Goal: Information Seeking & Learning: Learn about a topic

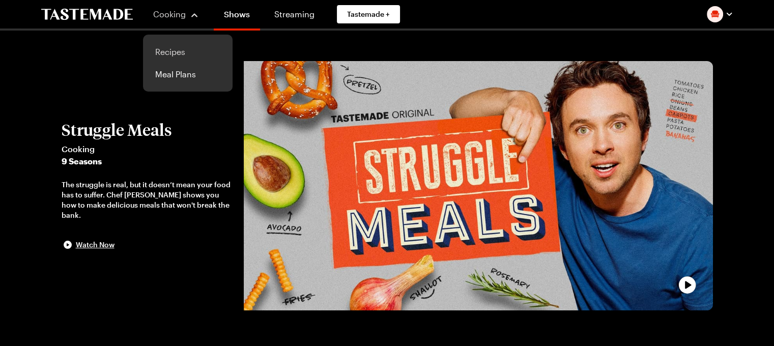
click at [182, 53] on link "Recipes" at bounding box center [187, 52] width 77 height 22
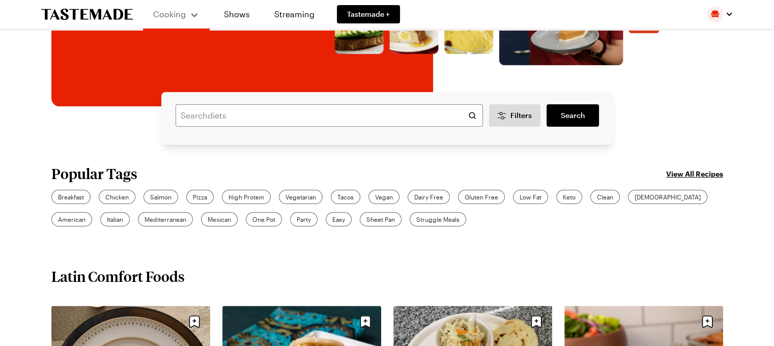
scroll to position [217, 0]
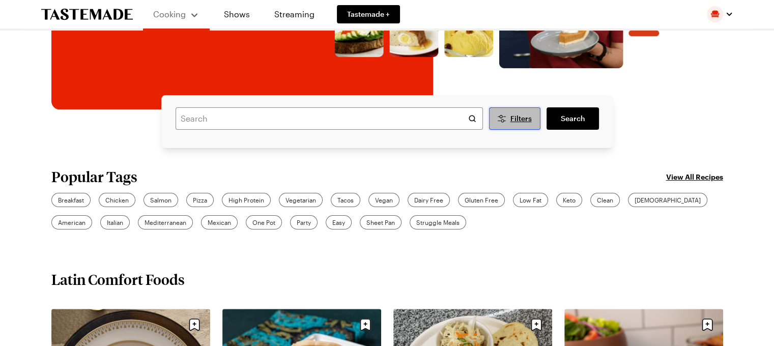
click at [515, 120] on span "Filters" at bounding box center [520, 119] width 21 height 10
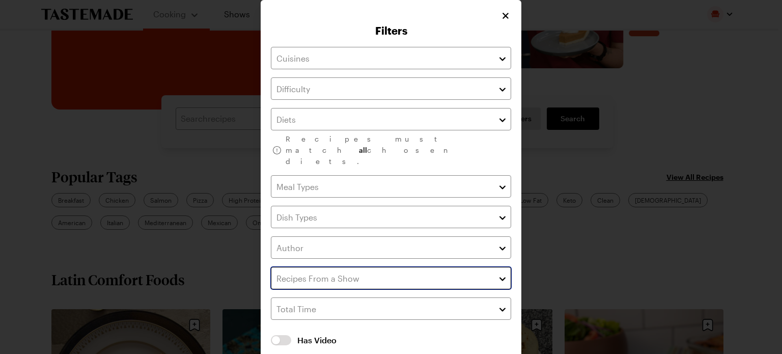
click at [330, 267] on input "text" at bounding box center [391, 278] width 240 height 22
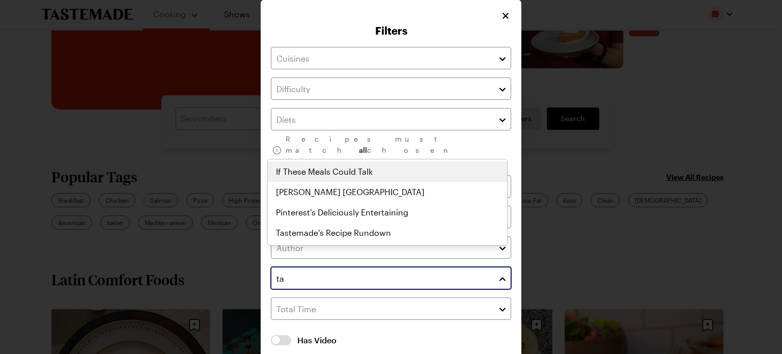
type input "t"
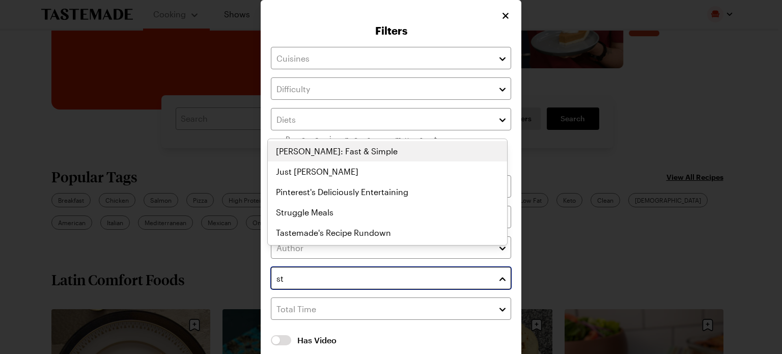
type input "str"
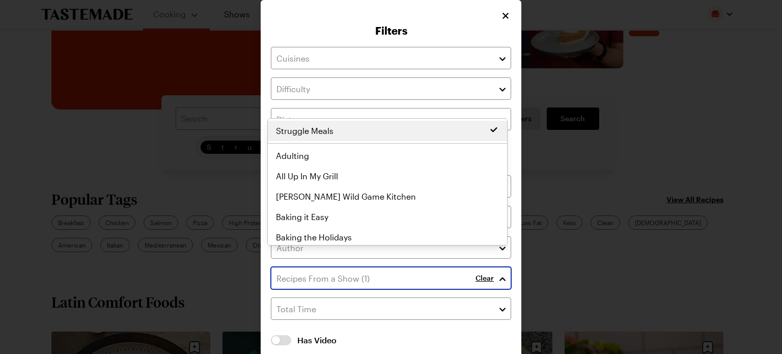
click at [318, 234] on div "Struggle Meals Adulting All Up In My Grill [PERSON_NAME] Wild Game Kitchen Baki…" at bounding box center [387, 182] width 239 height 122
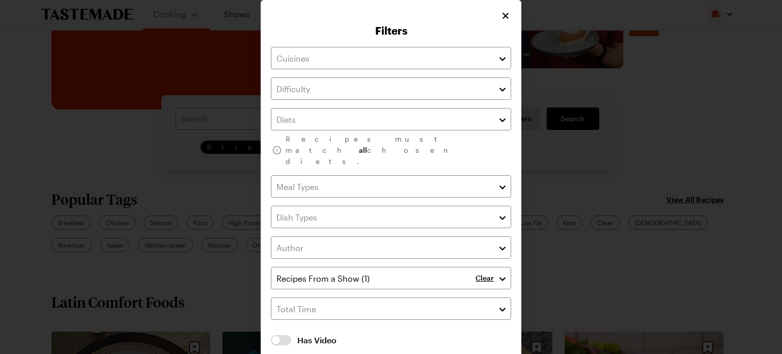
click at [421, 345] on div "Recipes must match all chosen diets. Clear Has Video Has Video Clear All Filter…" at bounding box center [391, 215] width 240 height 336
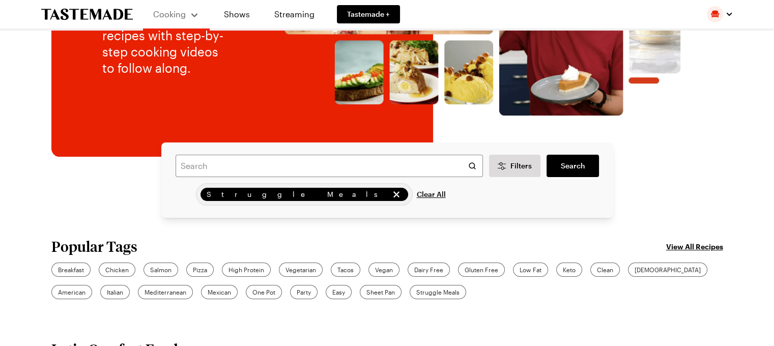
scroll to position [173, 0]
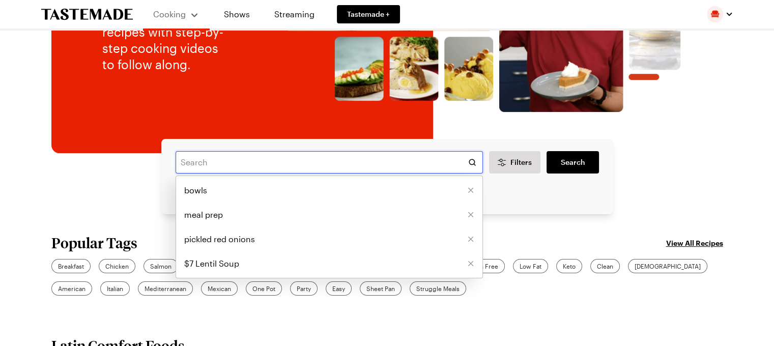
click at [236, 161] on input "text" at bounding box center [329, 162] width 307 height 22
type input "slow cooker"
